Goal: Navigation & Orientation: Go to known website

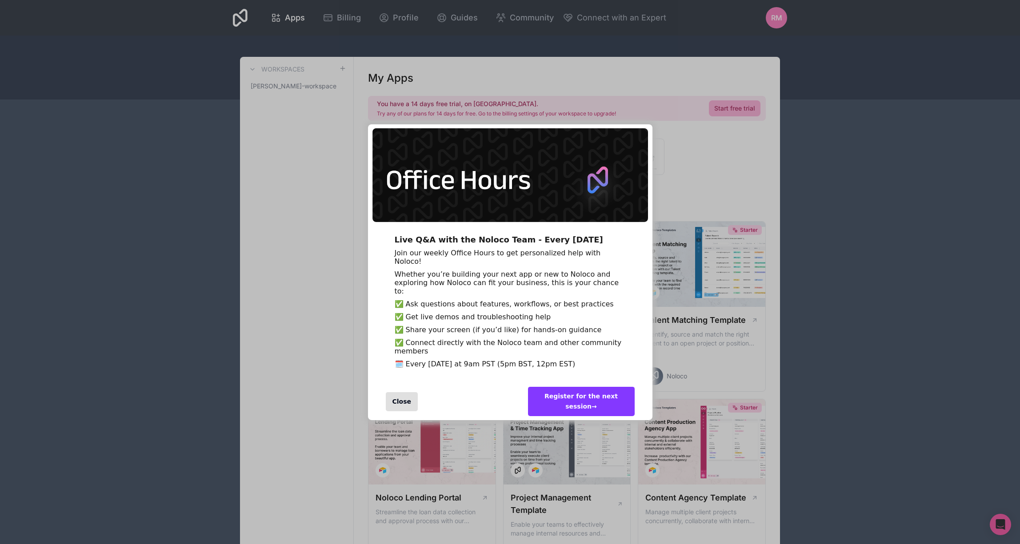
click at [401, 412] on div "Close" at bounding box center [402, 401] width 32 height 19
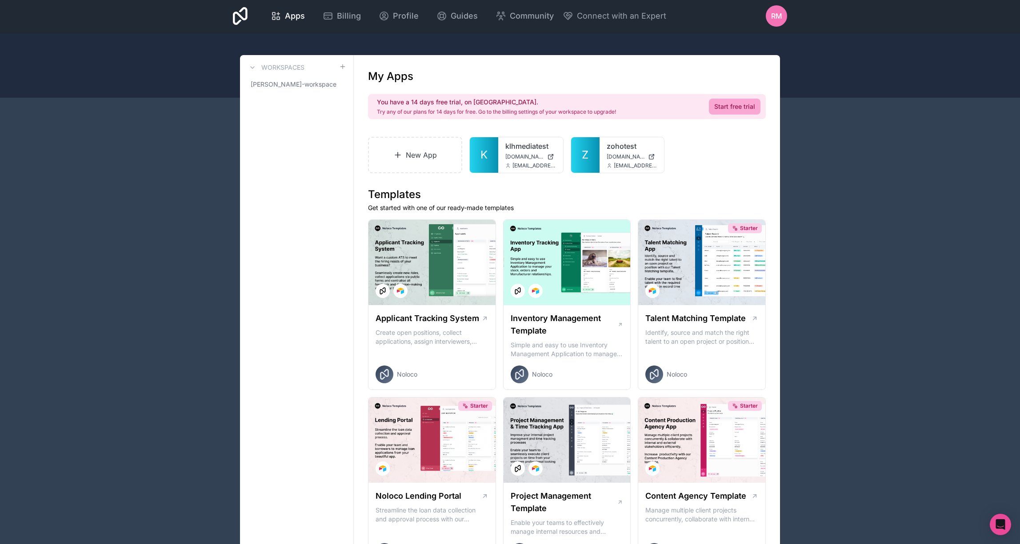
scroll to position [3, 0]
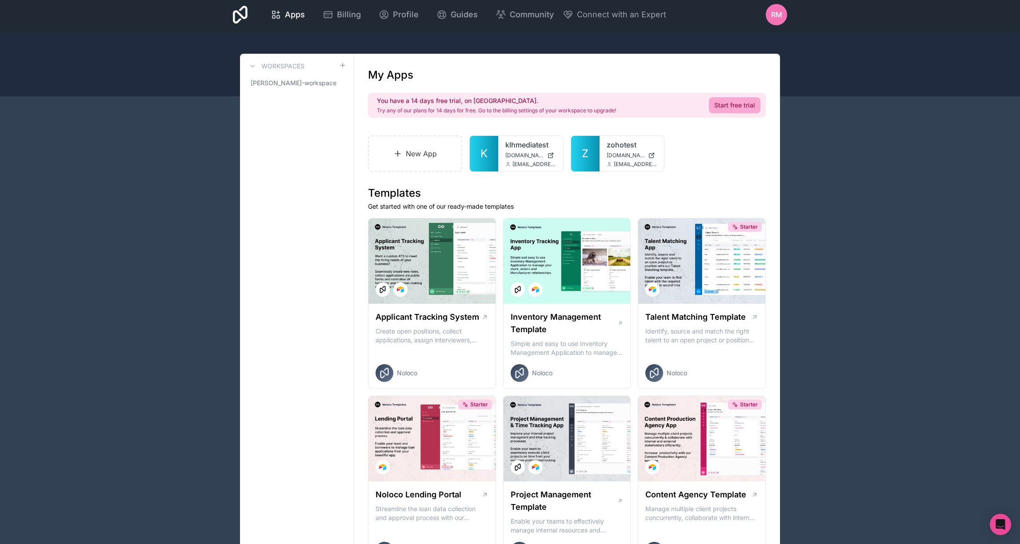
click at [780, 19] on span "RM" at bounding box center [776, 14] width 11 height 11
click at [616, 12] on span "Connect with an Expert" at bounding box center [621, 14] width 89 height 12
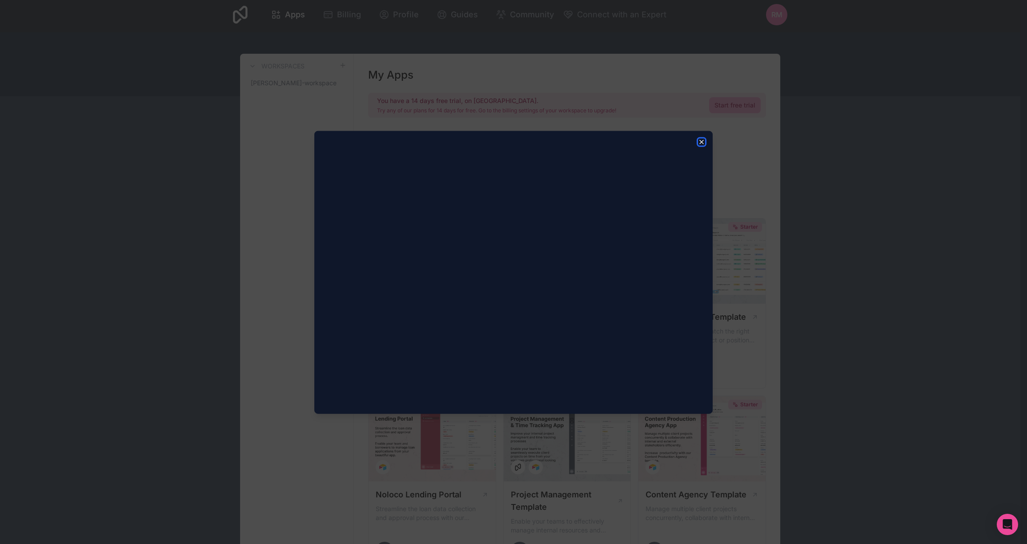
click at [704, 142] on icon "button" at bounding box center [701, 141] width 7 height 7
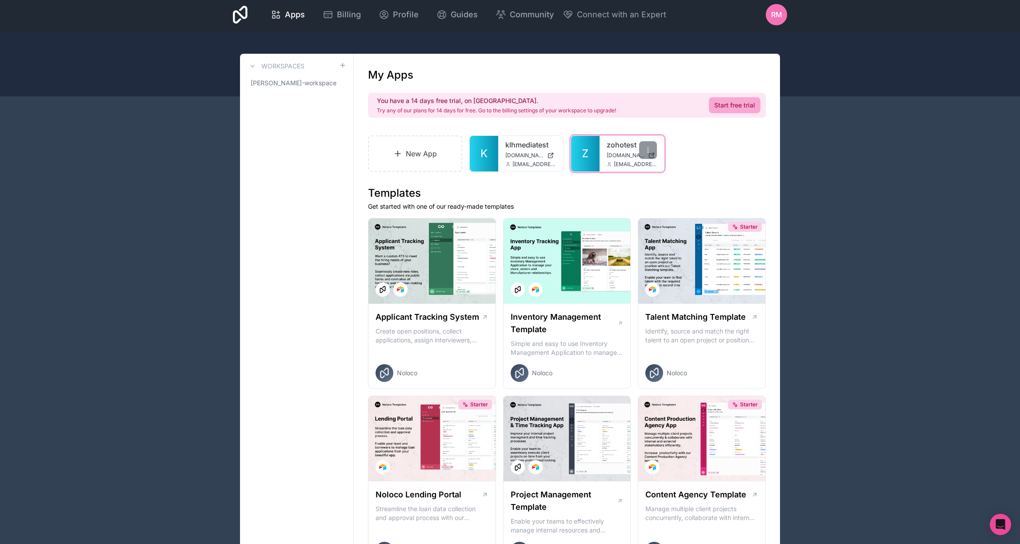
click at [608, 157] on span "[DOMAIN_NAME]" at bounding box center [626, 155] width 38 height 7
click at [626, 154] on span "[DOMAIN_NAME]" at bounding box center [626, 155] width 38 height 7
